Goal: Task Accomplishment & Management: Use online tool/utility

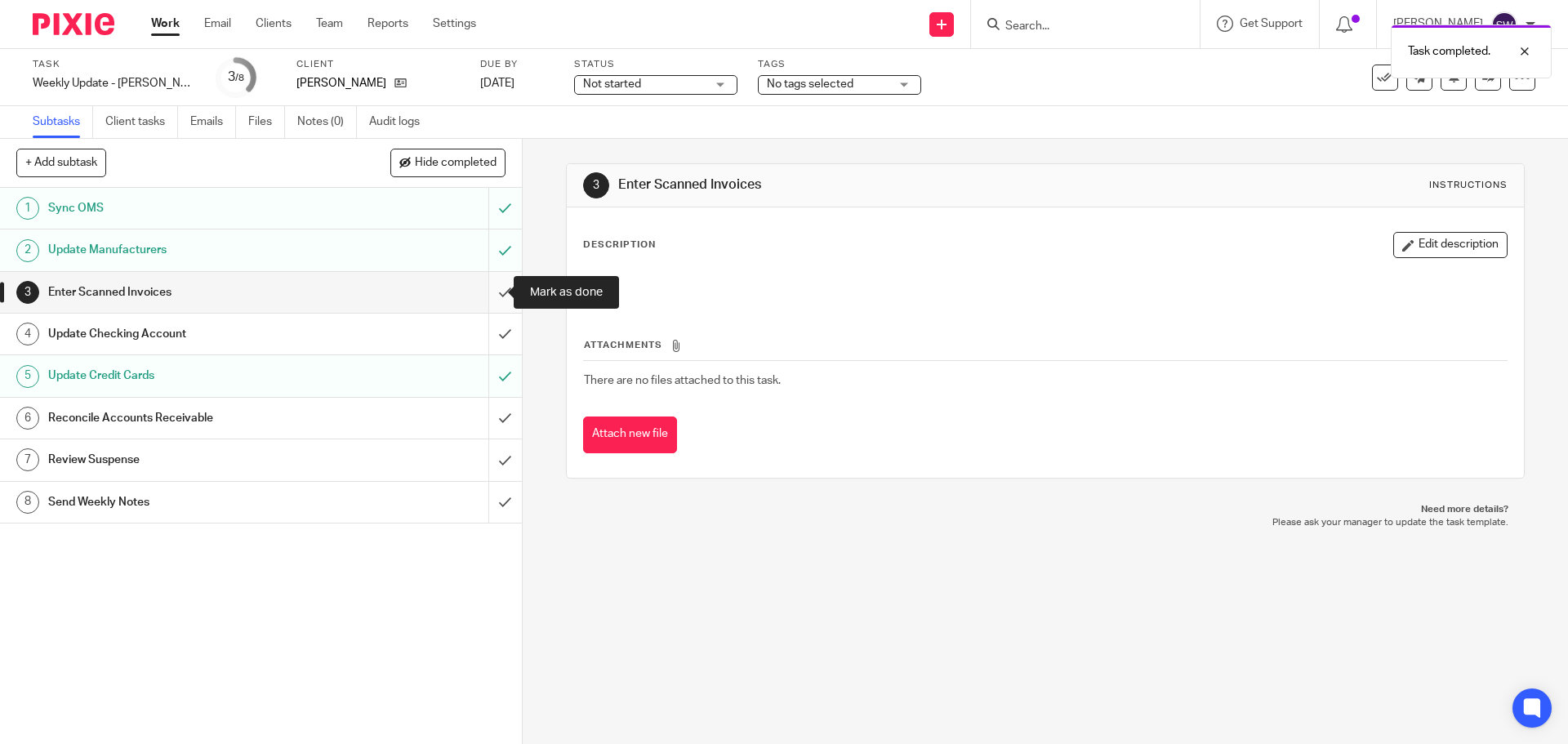
click at [489, 289] on input "submit" at bounding box center [260, 293] width 522 height 41
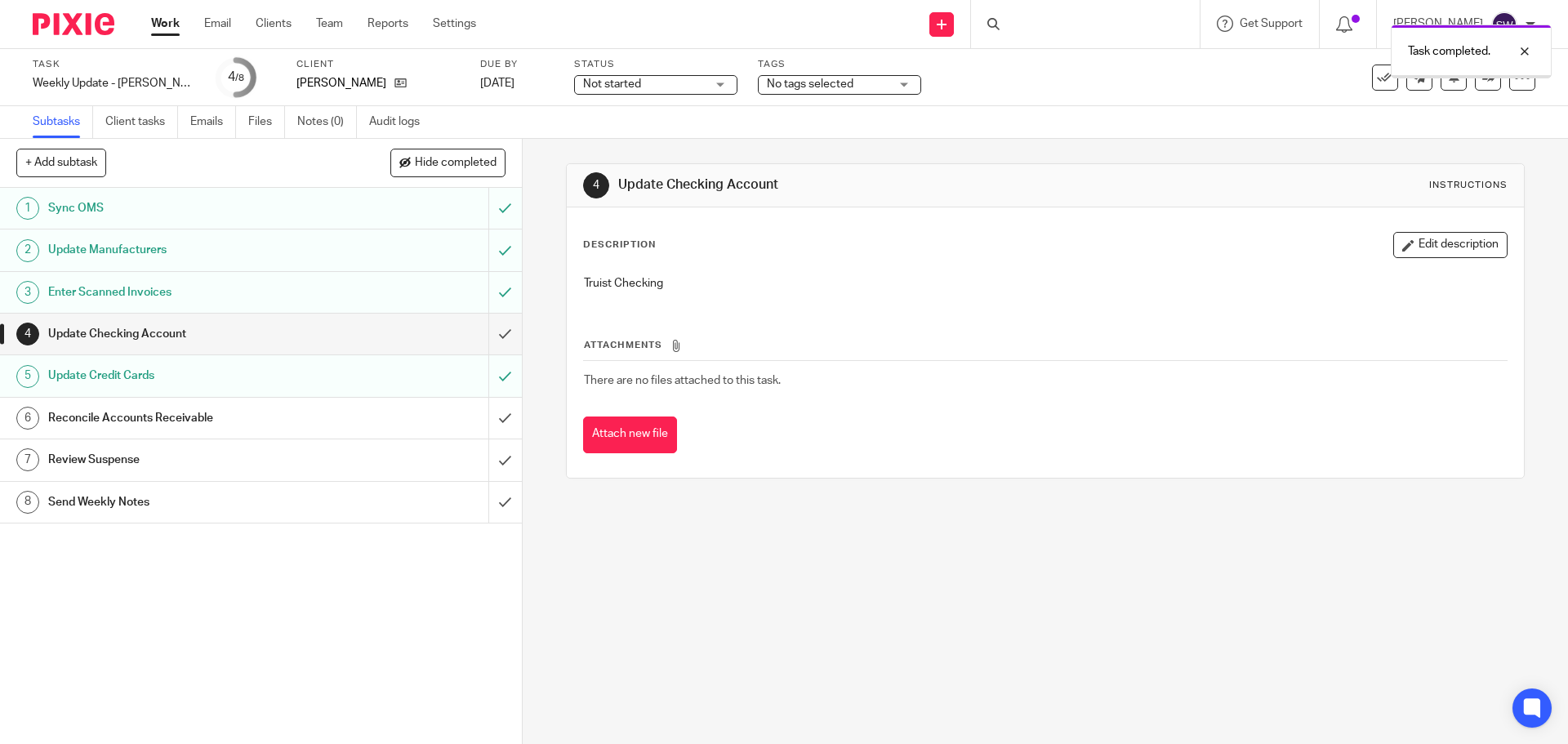
click at [487, 324] on input "submit" at bounding box center [260, 335] width 522 height 41
